Goal: Find specific page/section: Find specific page/section

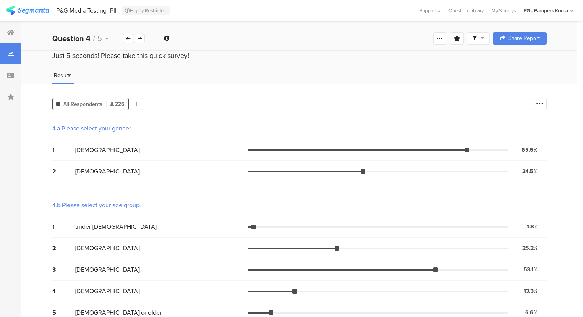
scroll to position [131, 0]
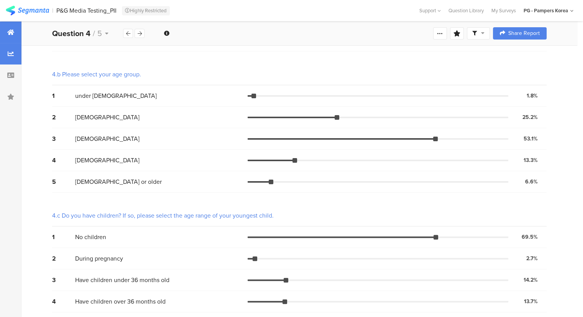
click at [10, 31] on icon at bounding box center [10, 32] width 7 height 6
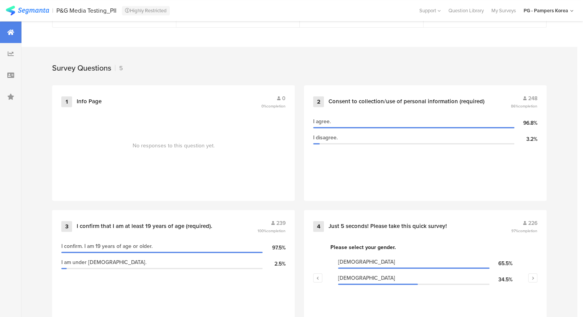
scroll to position [430, 0]
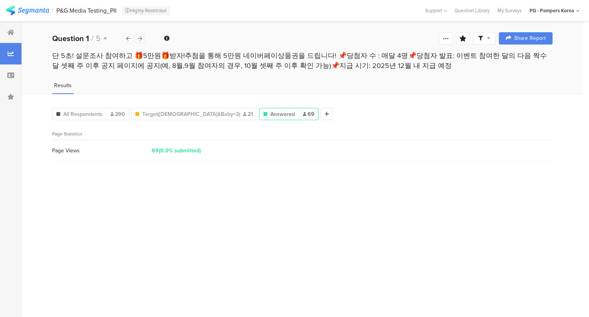
click at [139, 35] on div at bounding box center [140, 38] width 10 height 9
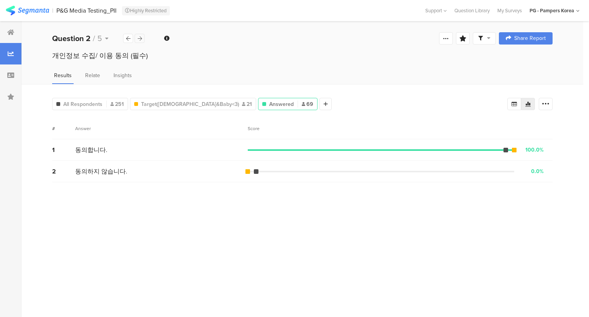
click at [139, 35] on div at bounding box center [140, 38] width 10 height 9
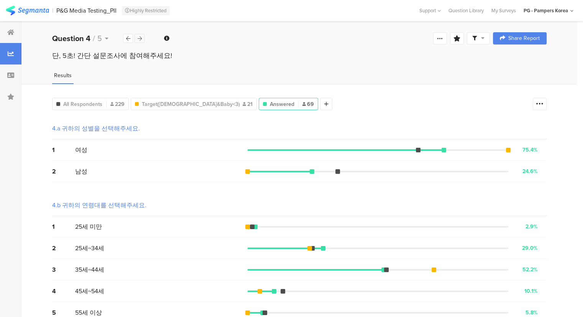
click at [139, 35] on div at bounding box center [140, 38] width 10 height 9
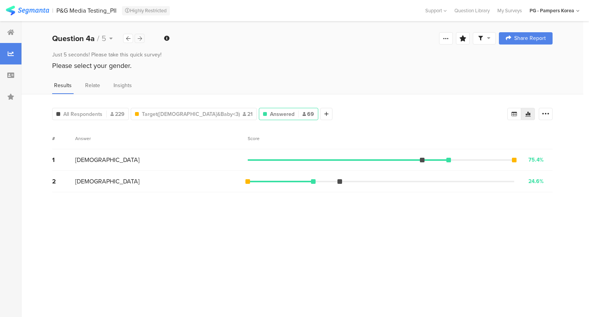
click at [140, 37] on icon at bounding box center [140, 38] width 4 height 5
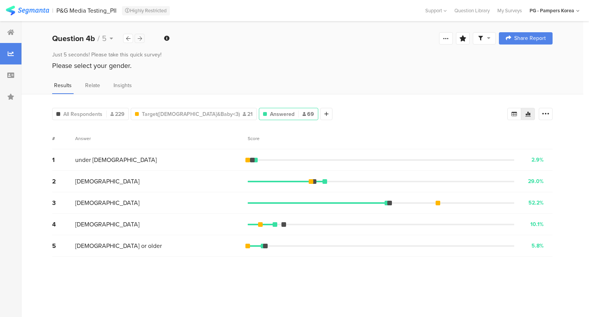
click at [140, 37] on icon at bounding box center [140, 38] width 4 height 5
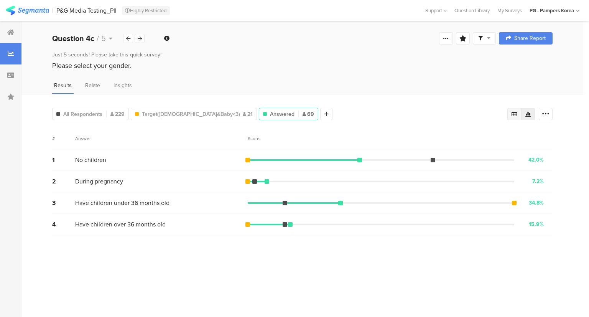
click at [511, 116] on div at bounding box center [514, 114] width 14 height 12
